Goal: Find specific page/section: Find specific page/section

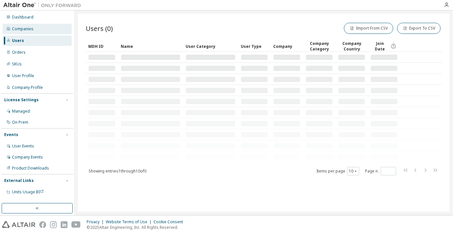
click at [32, 33] on div "Companies" at bounding box center [37, 29] width 69 height 10
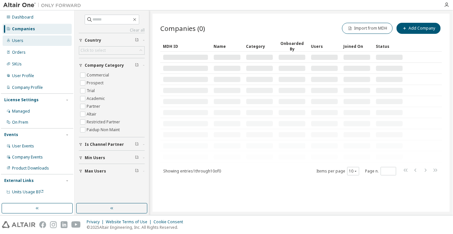
click at [47, 41] on div "Users" at bounding box center [37, 40] width 69 height 10
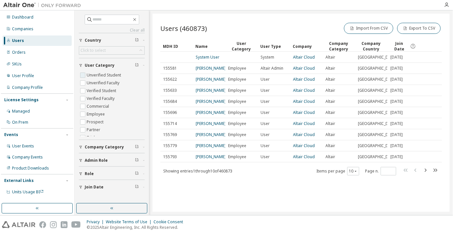
click at [90, 73] on label "Unverified Student" at bounding box center [105, 75] width 36 height 8
click at [92, 83] on label "Unverified Faculty" at bounding box center [104, 83] width 34 height 8
